Goal: Task Accomplishment & Management: Use online tool/utility

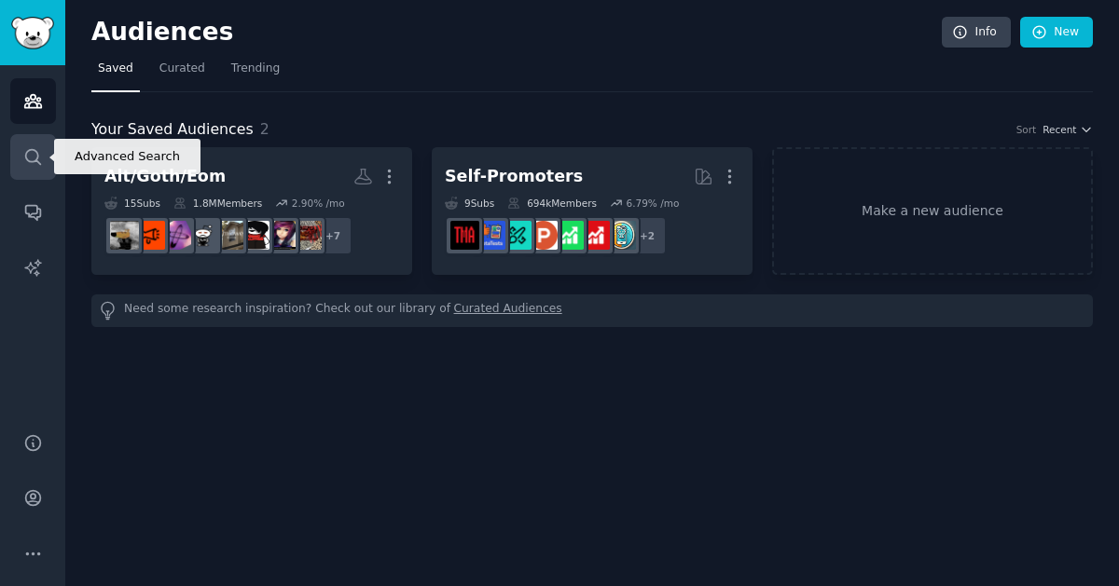
click at [39, 164] on icon "Sidebar" at bounding box center [32, 156] width 15 height 15
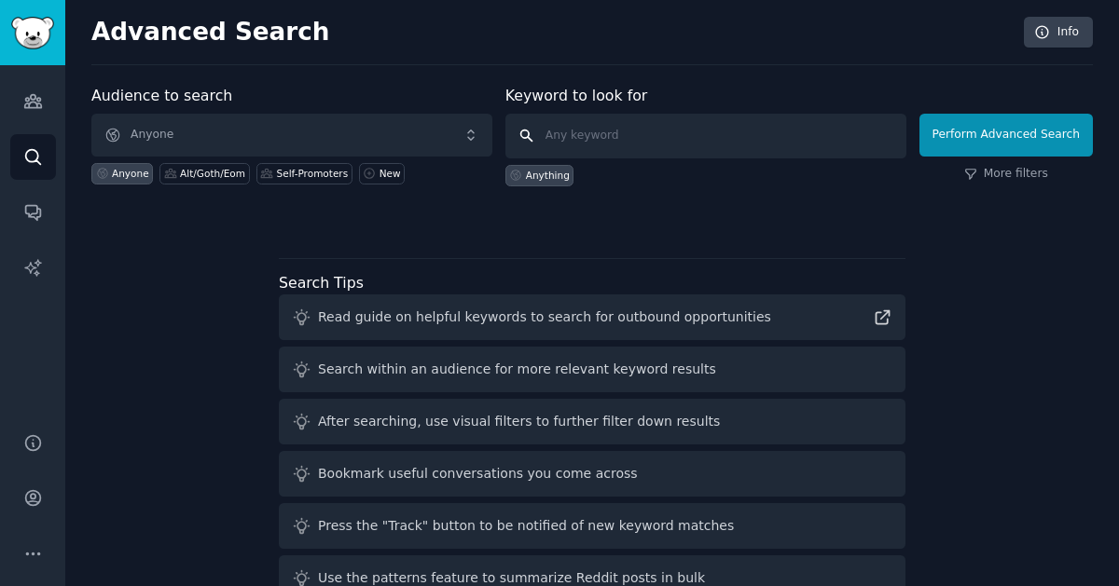
click at [790, 137] on input "text" at bounding box center [705, 136] width 401 height 45
type input "alt"
click button "Perform Advanced Search" at bounding box center [1005, 135] width 173 height 43
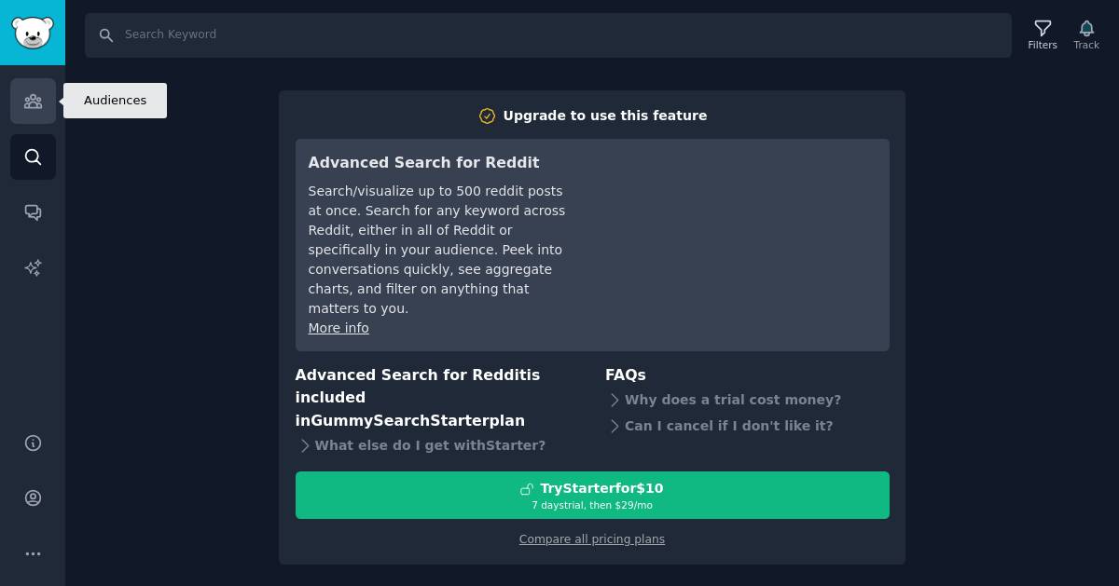
click at [31, 87] on link "Audiences" at bounding box center [33, 101] width 46 height 46
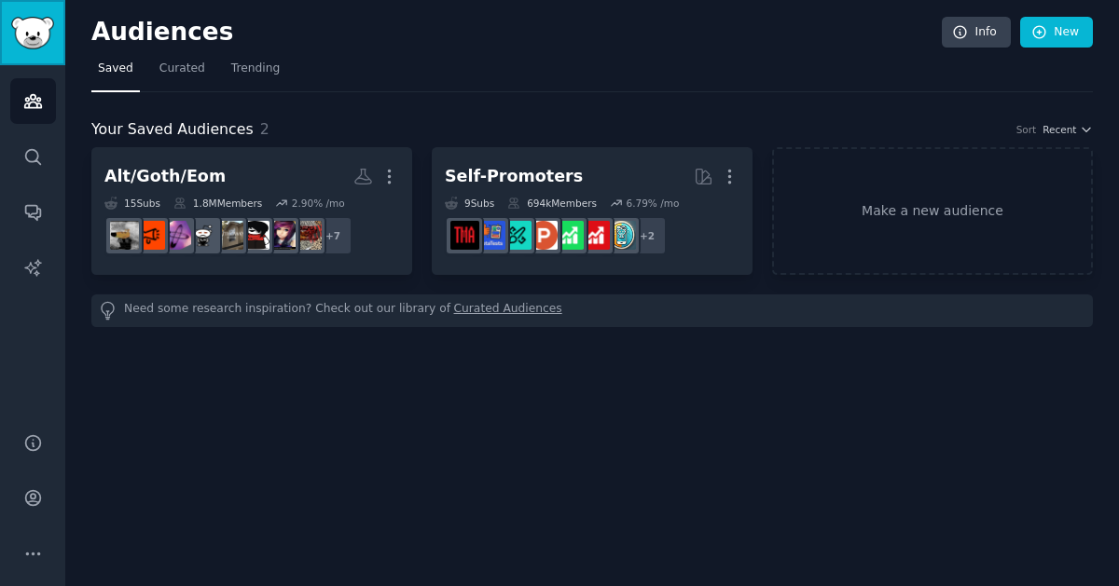
click at [58, 41] on link "Sidebar" at bounding box center [32, 32] width 65 height 65
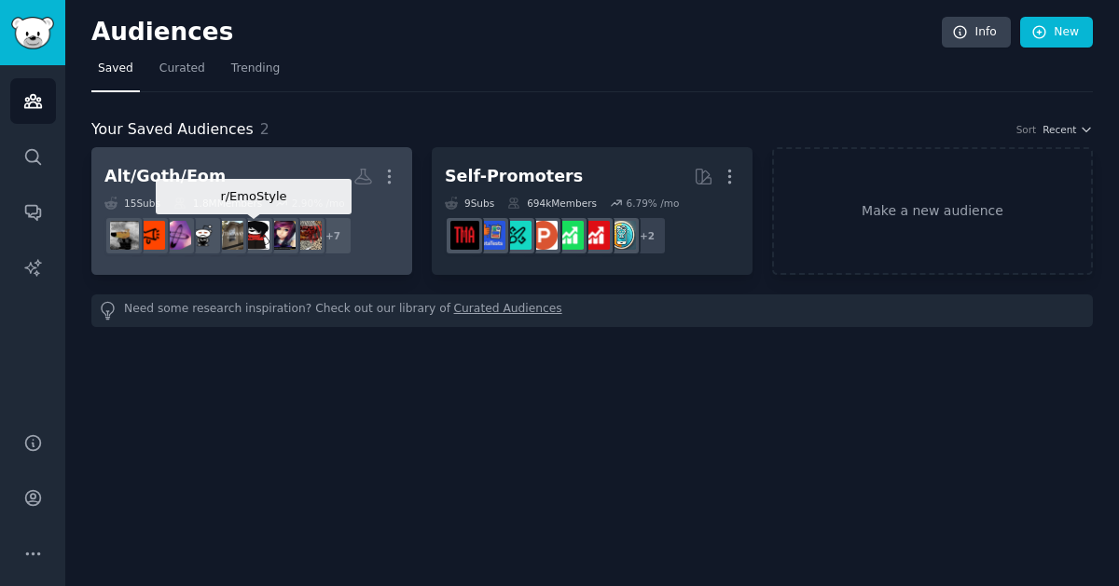
click at [264, 232] on img at bounding box center [255, 235] width 29 height 29
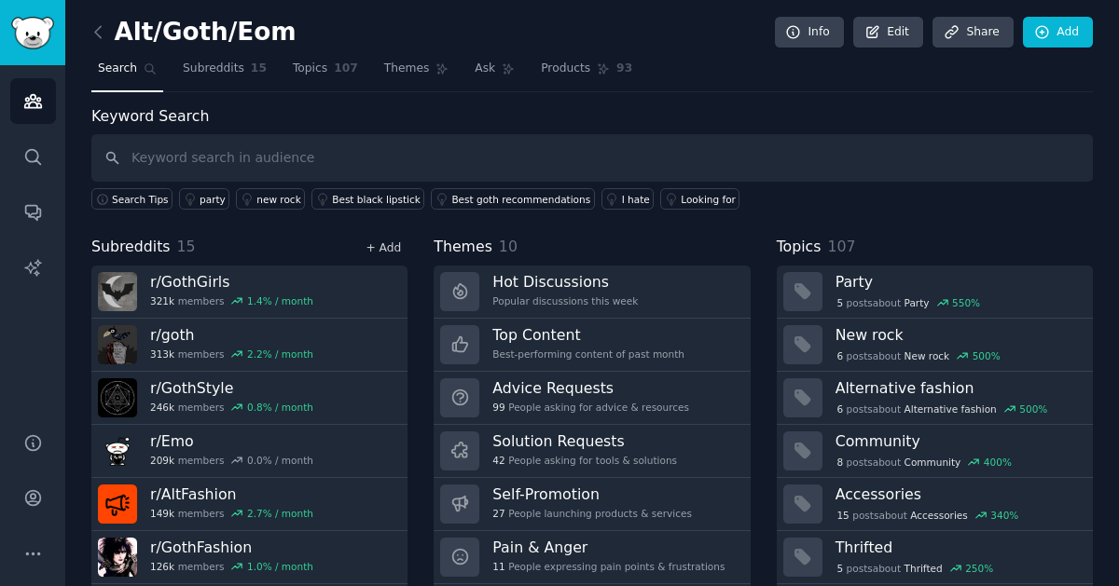
click at [380, 245] on link "+ Add" at bounding box center [382, 247] width 35 height 13
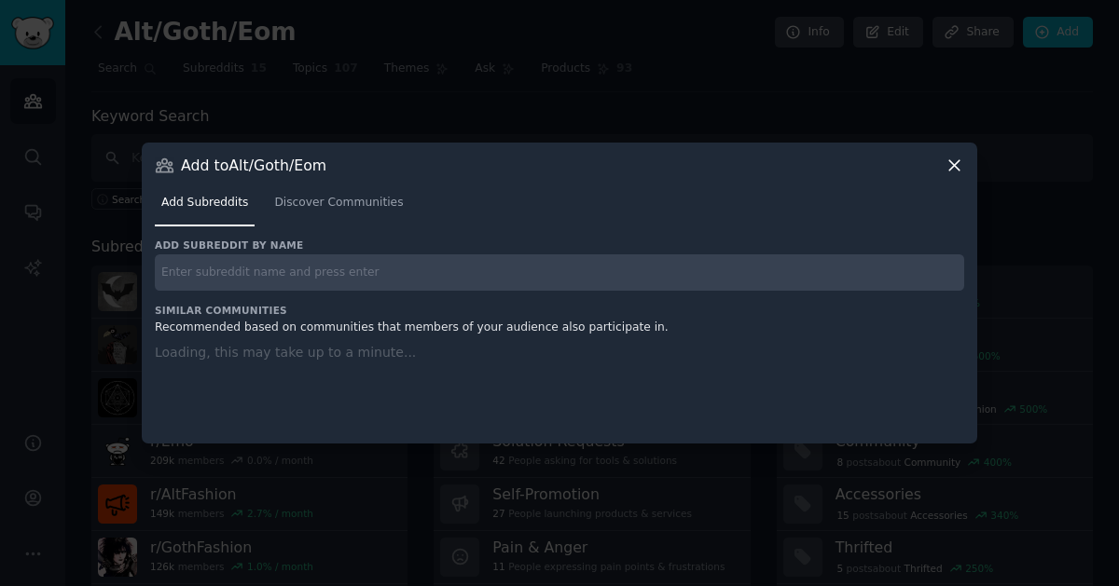
click at [365, 269] on input "text" at bounding box center [559, 272] width 809 height 36
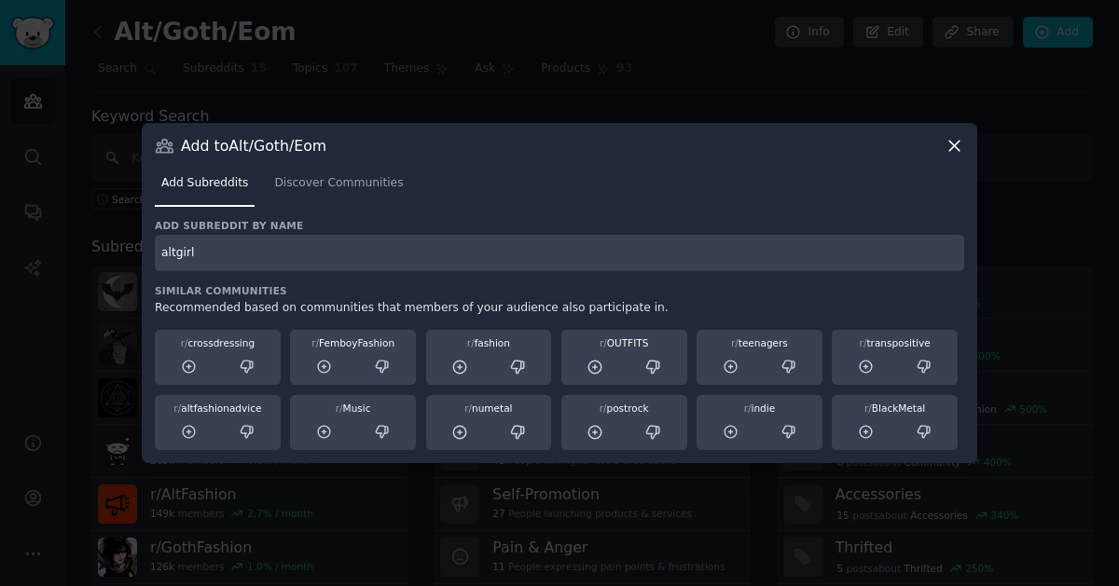
type input "altgirl"
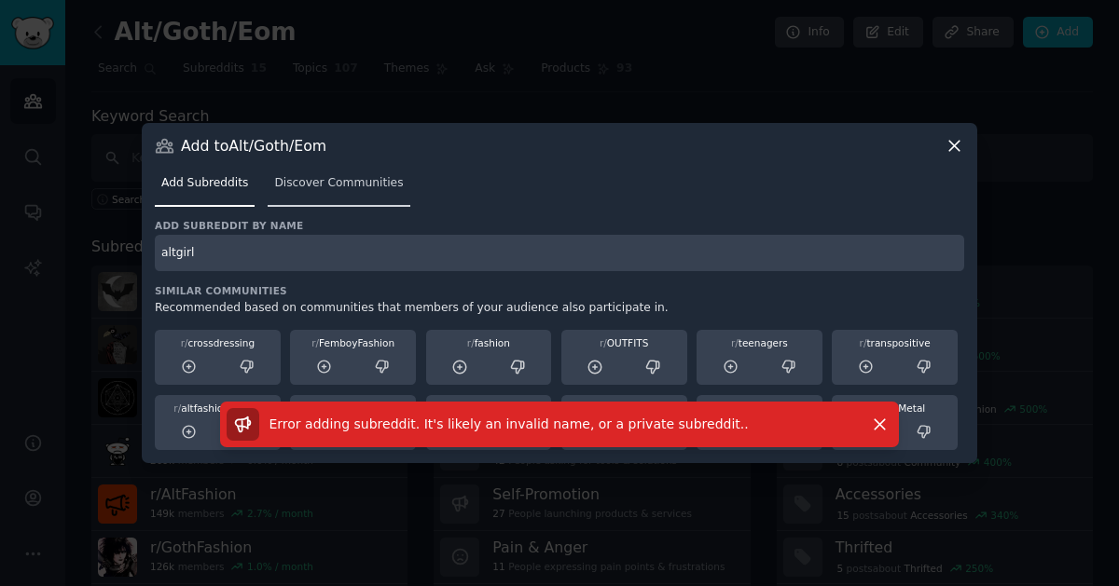
click at [308, 188] on span "Discover Communities" at bounding box center [338, 183] width 129 height 17
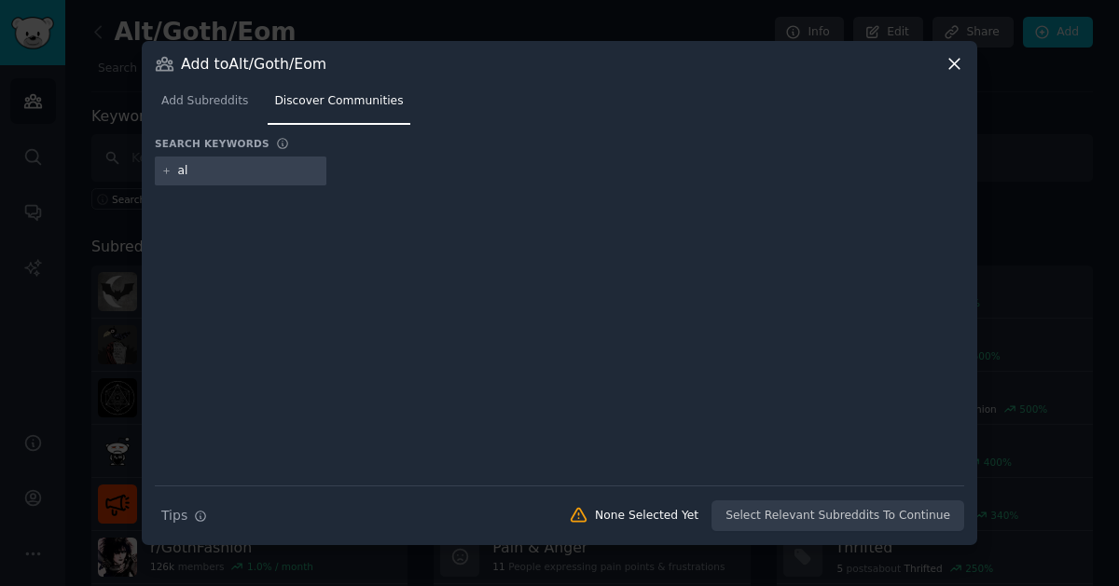
type input "alt"
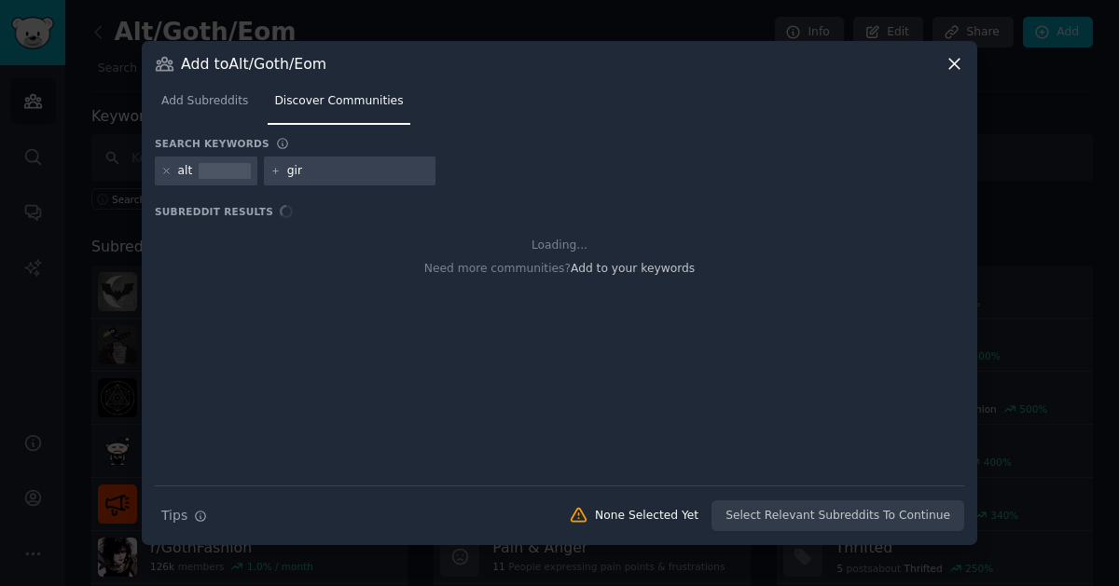
type input "girl"
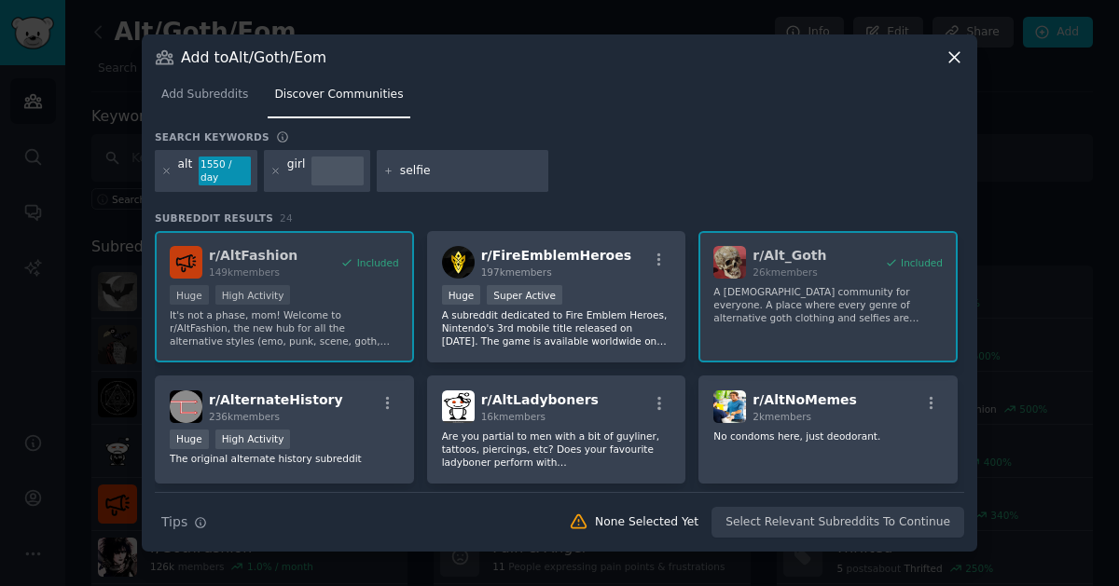
type input "selfies"
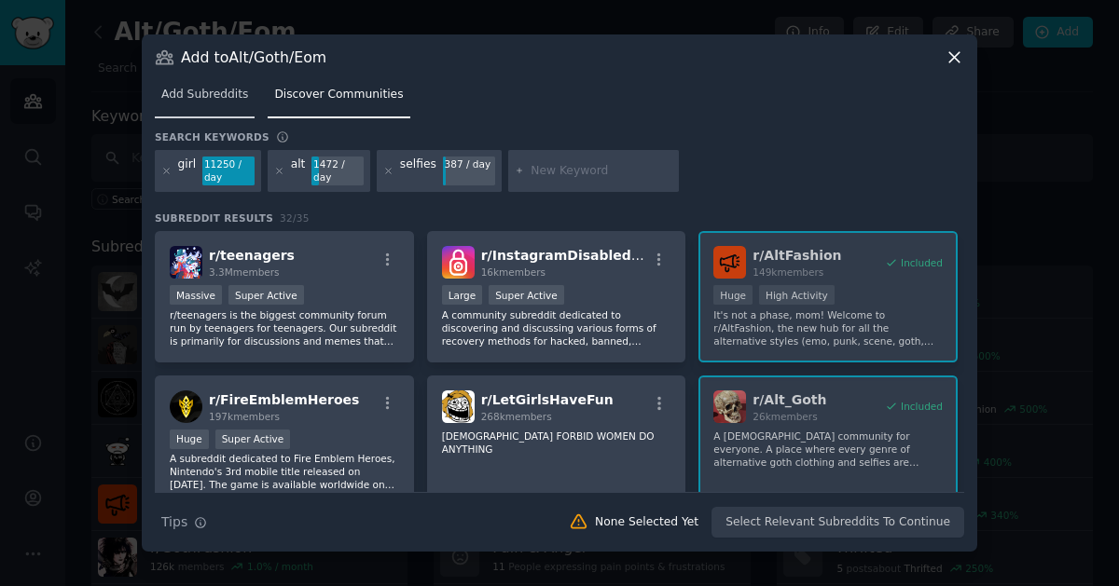
click at [211, 101] on span "Add Subreddits" at bounding box center [204, 95] width 87 height 17
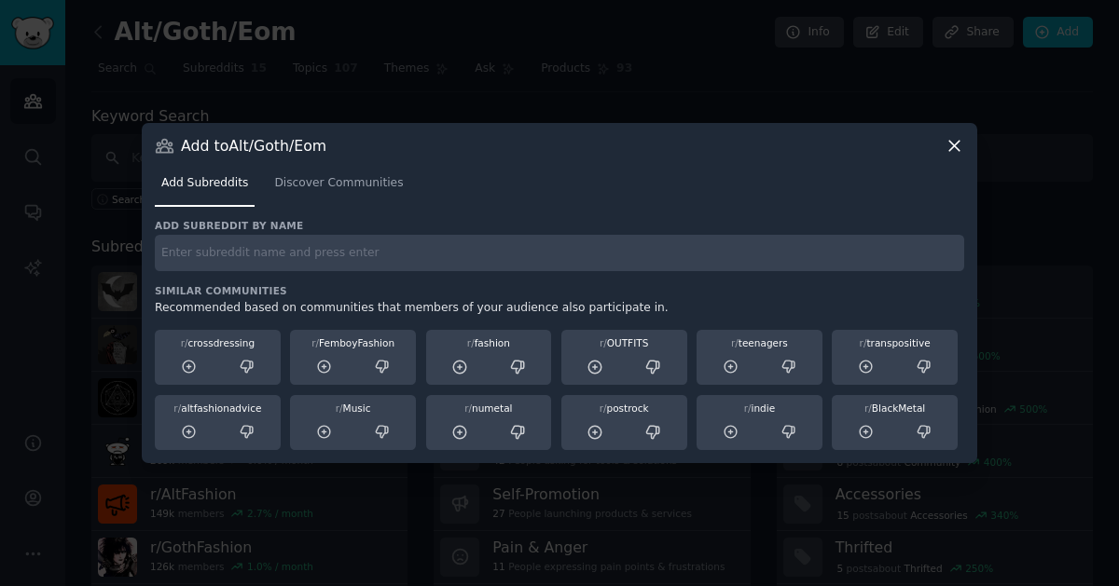
click at [222, 259] on input "text" at bounding box center [559, 253] width 809 height 36
type input "altgirlselfies"
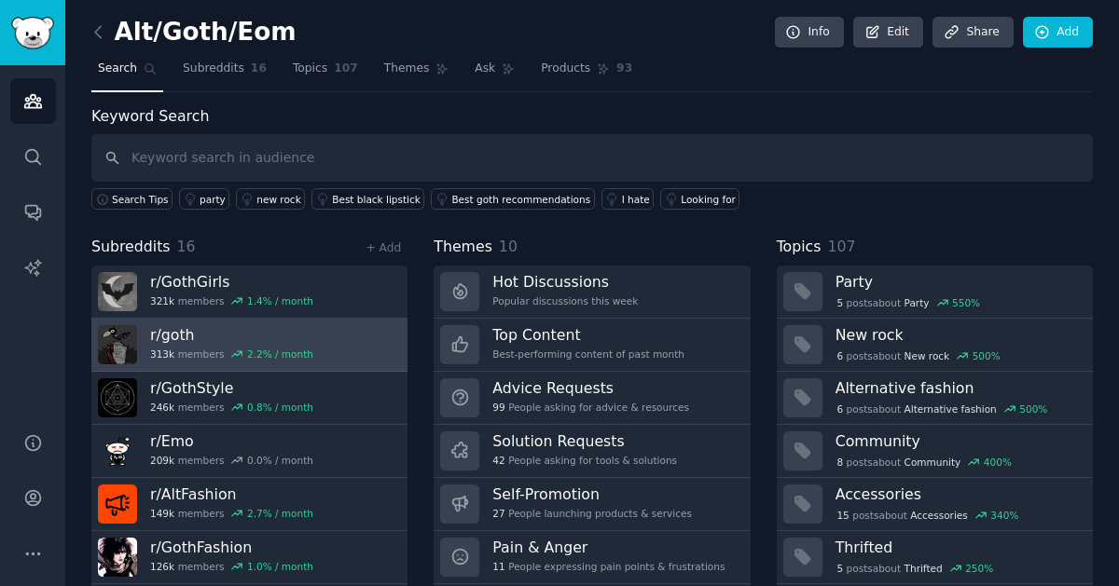
scroll to position [51, 0]
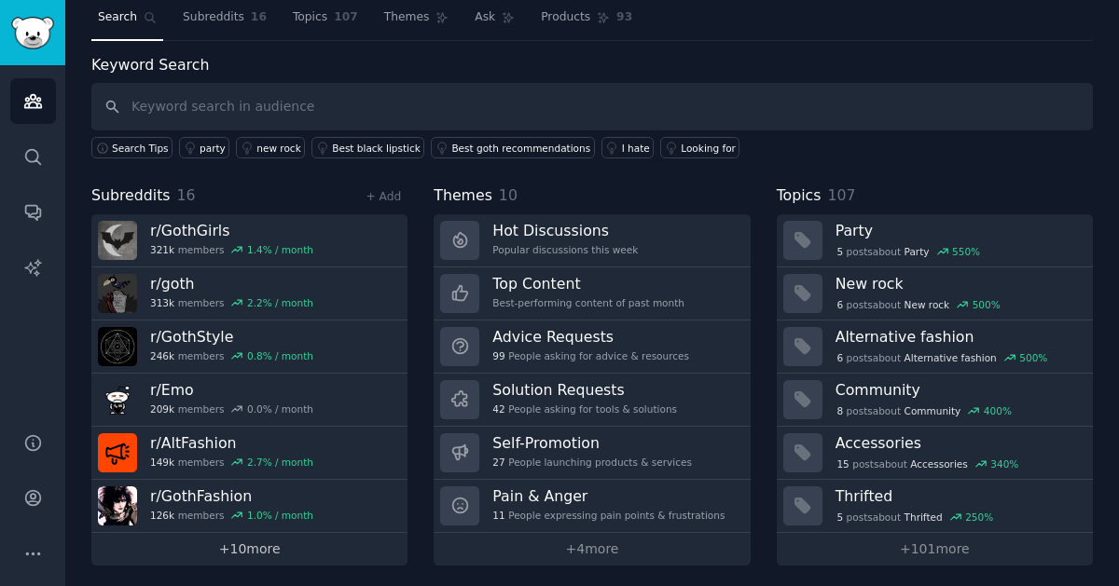
click at [220, 534] on link "+ 10 more" at bounding box center [249, 549] width 316 height 33
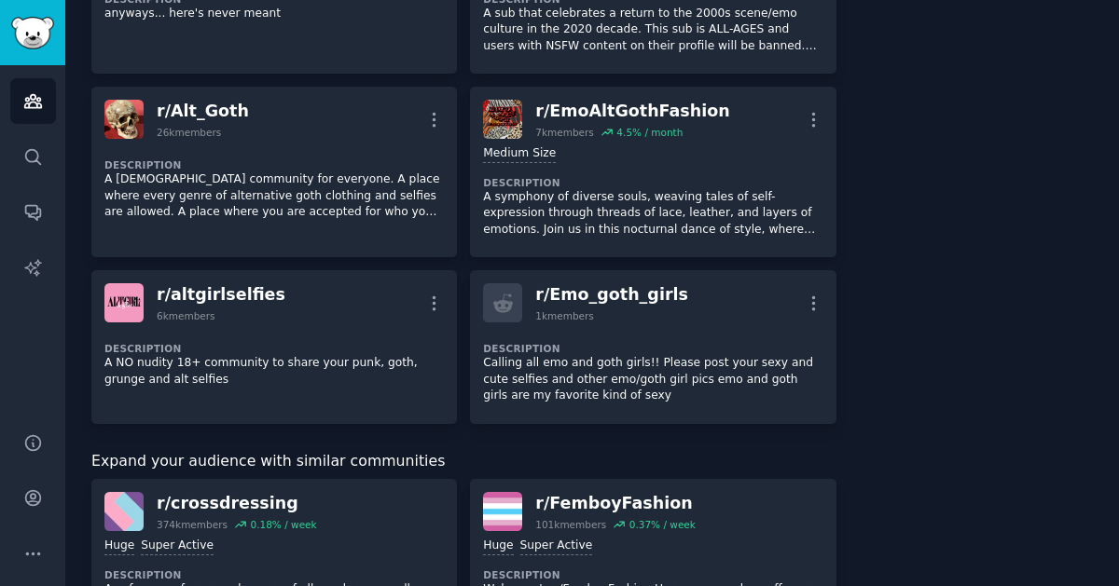
scroll to position [1149, 0]
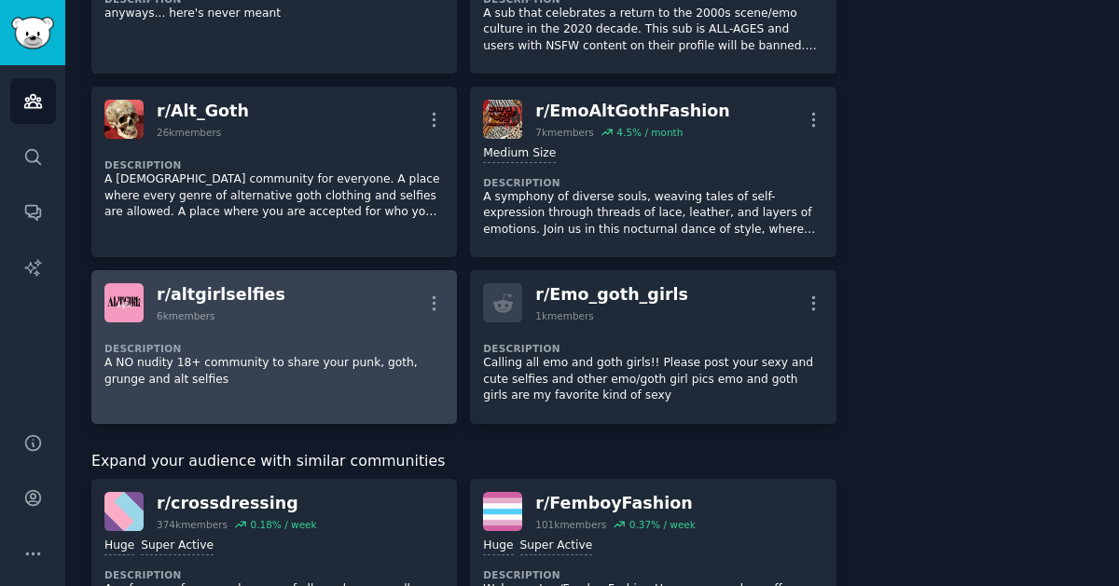
click at [226, 347] on dt "Description" at bounding box center [273, 348] width 339 height 13
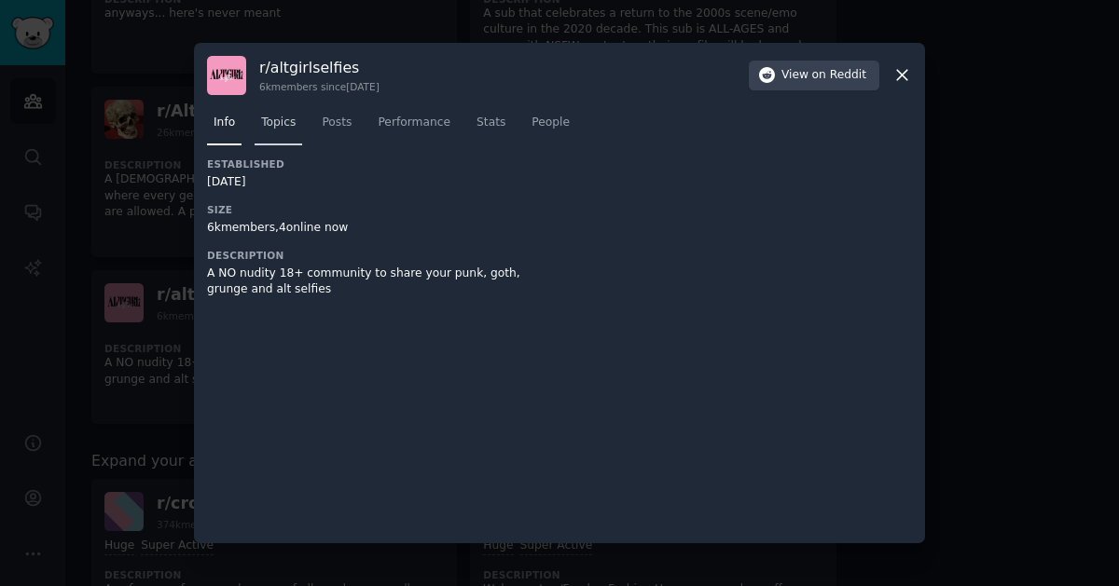
click at [281, 126] on span "Topics" at bounding box center [278, 123] width 34 height 17
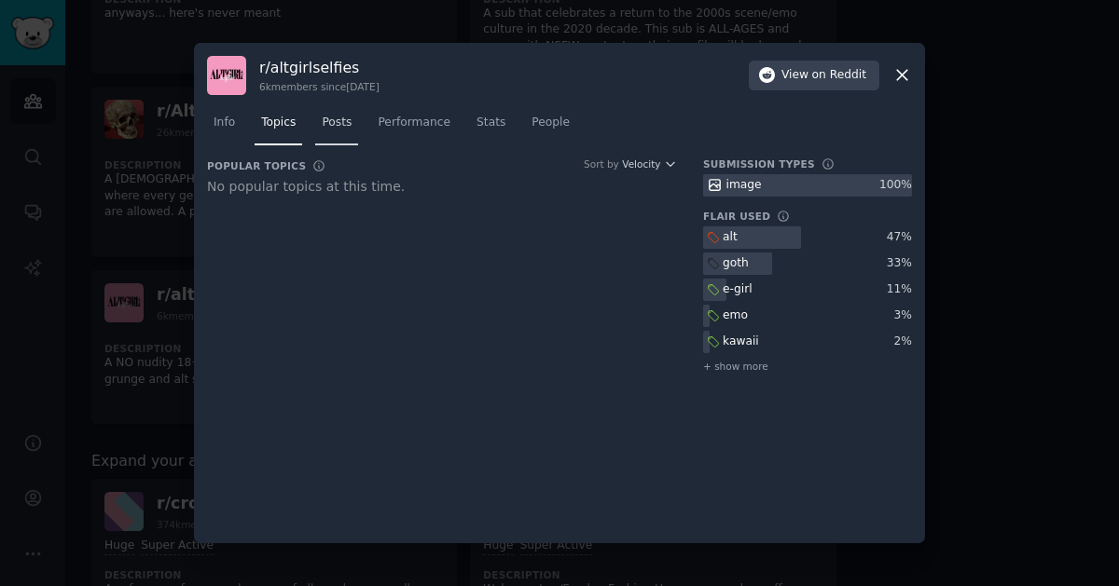
click at [333, 125] on span "Posts" at bounding box center [337, 123] width 30 height 17
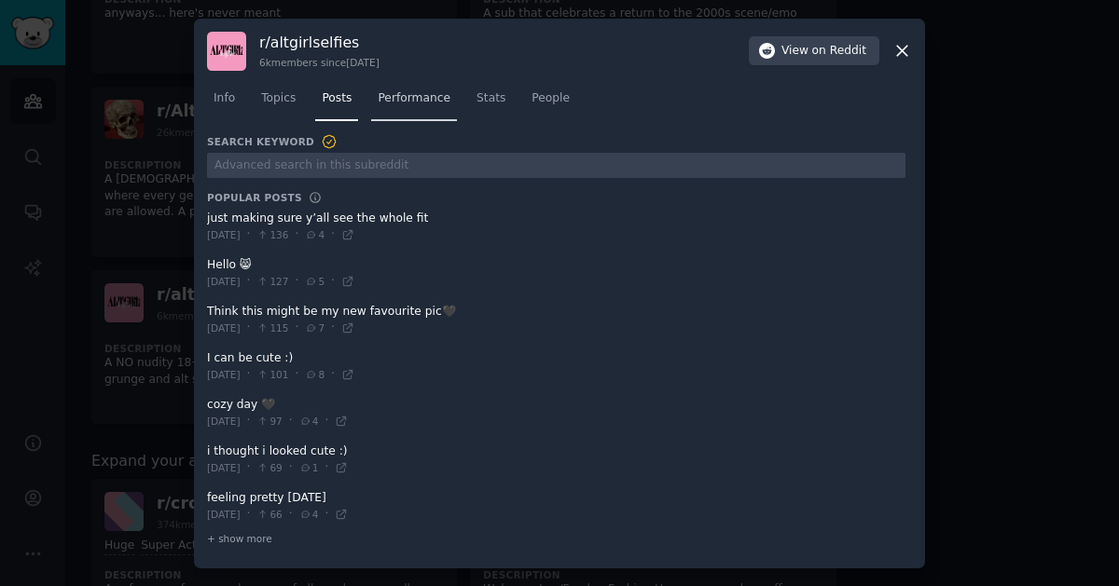
click at [390, 104] on span "Performance" at bounding box center [414, 98] width 73 height 17
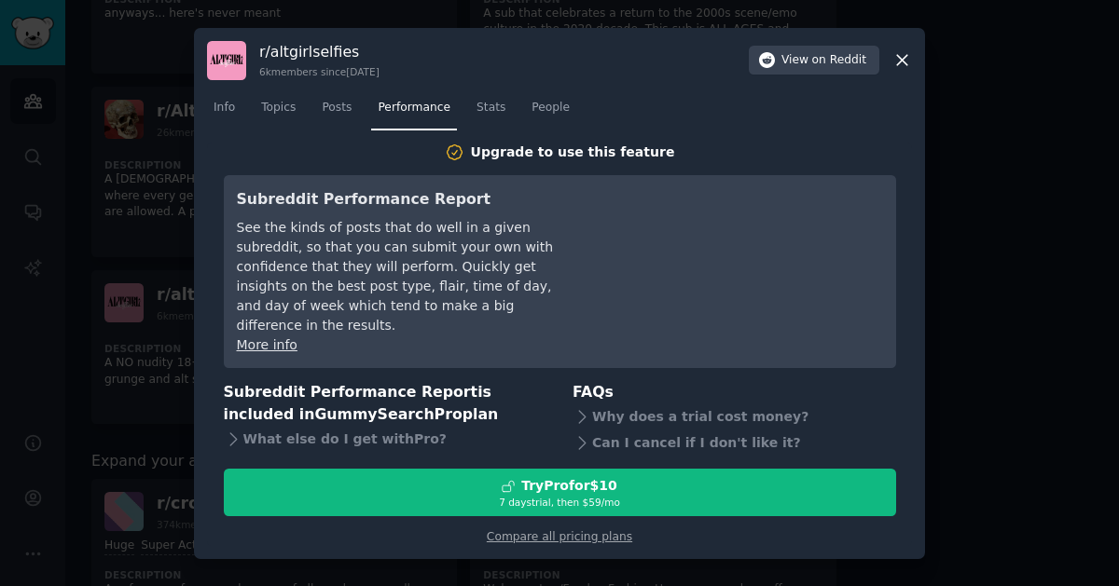
click at [248, 116] on nav "Info Topics Posts Performance Stats People" at bounding box center [559, 112] width 705 height 38
click at [264, 117] on span "Topics" at bounding box center [278, 108] width 34 height 17
